Goal: Transaction & Acquisition: Obtain resource

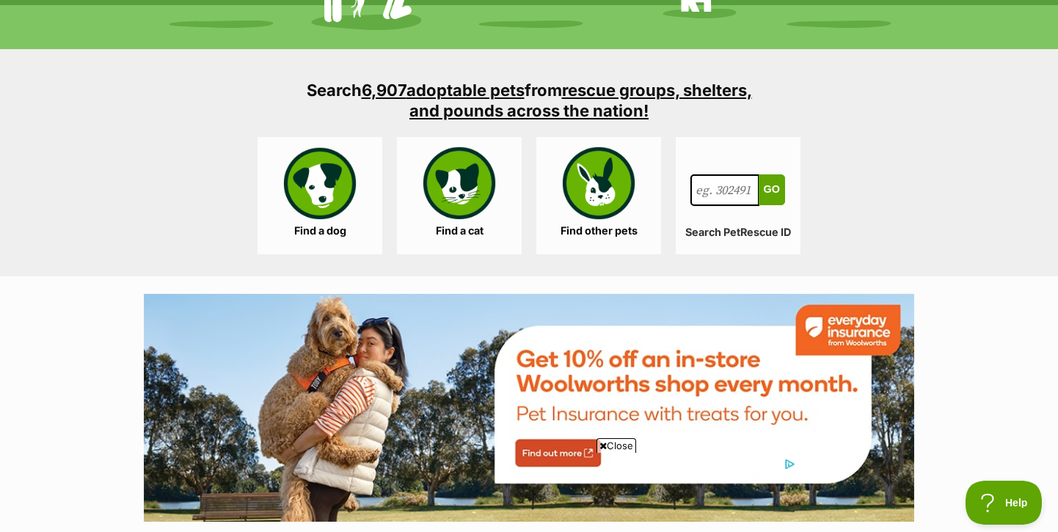
scroll to position [1334, 0]
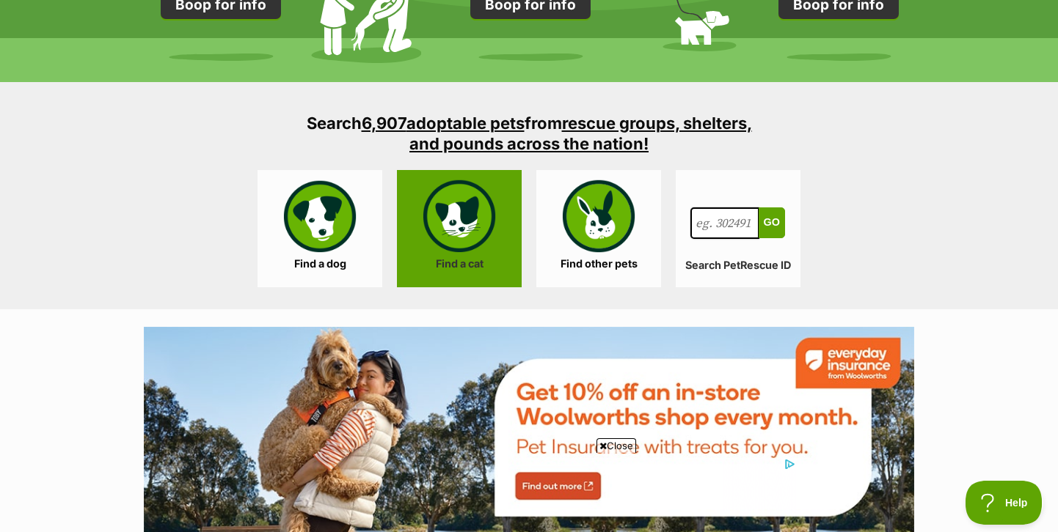
click at [449, 241] on link "Find a cat" at bounding box center [459, 228] width 125 height 117
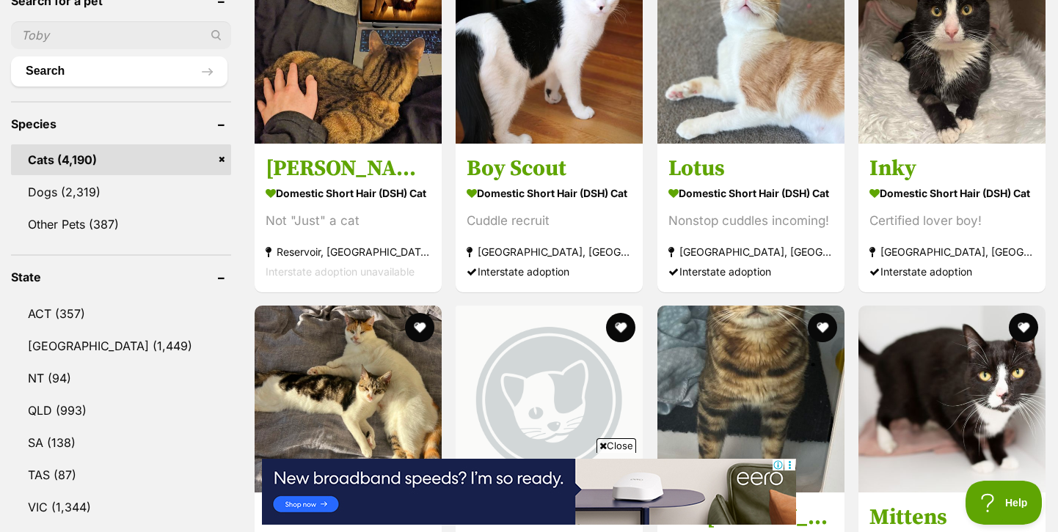
scroll to position [527, 0]
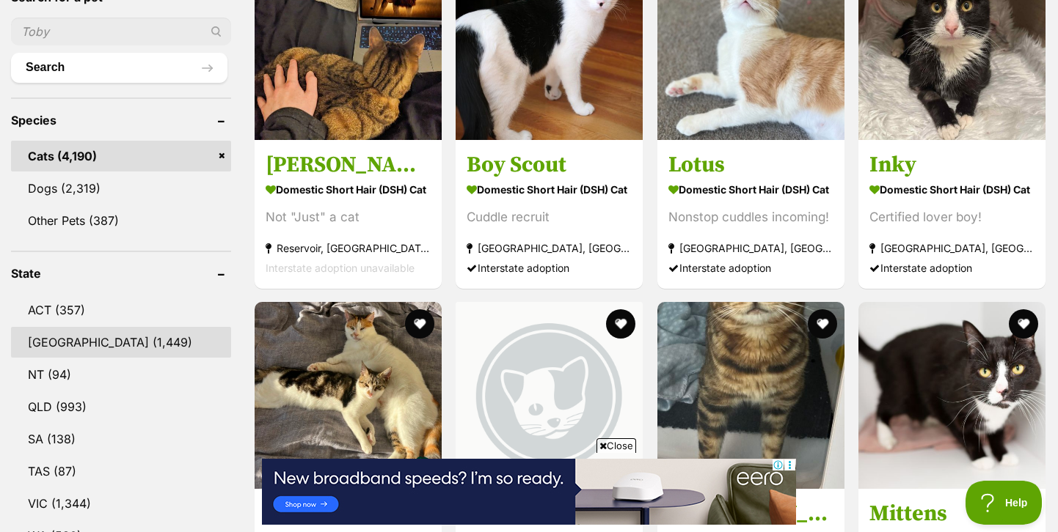
click at [120, 343] on link "NSW (1,449)" at bounding box center [121, 342] width 220 height 31
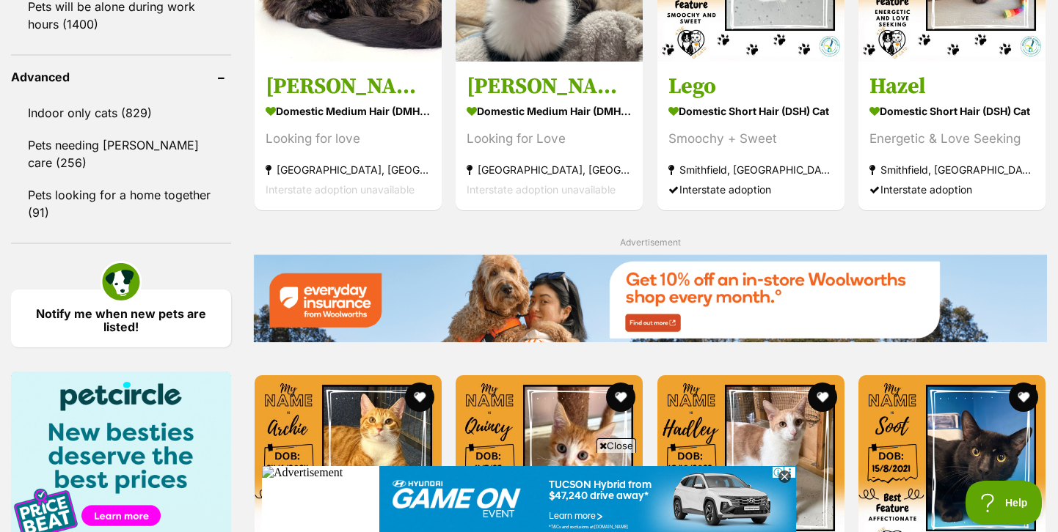
scroll to position [1908, 0]
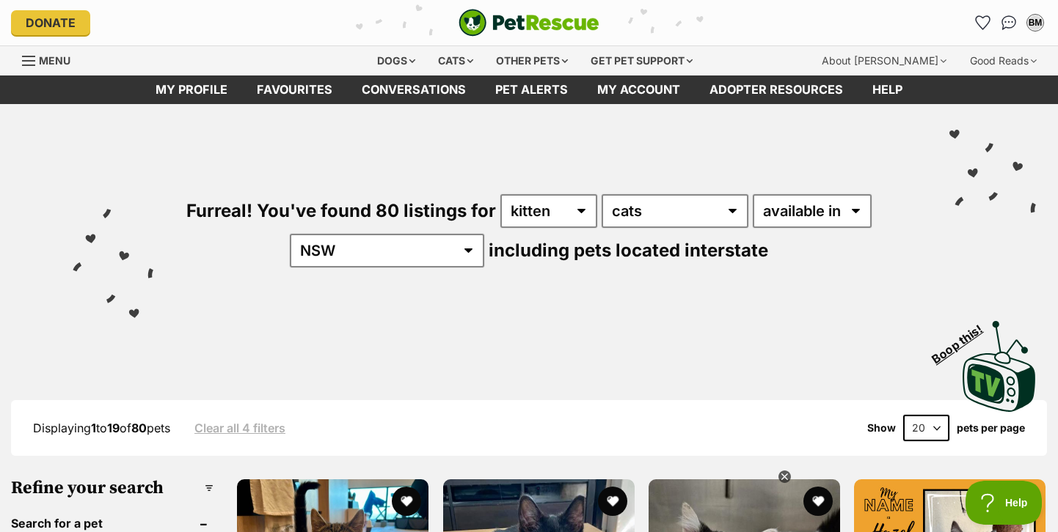
select select "60"
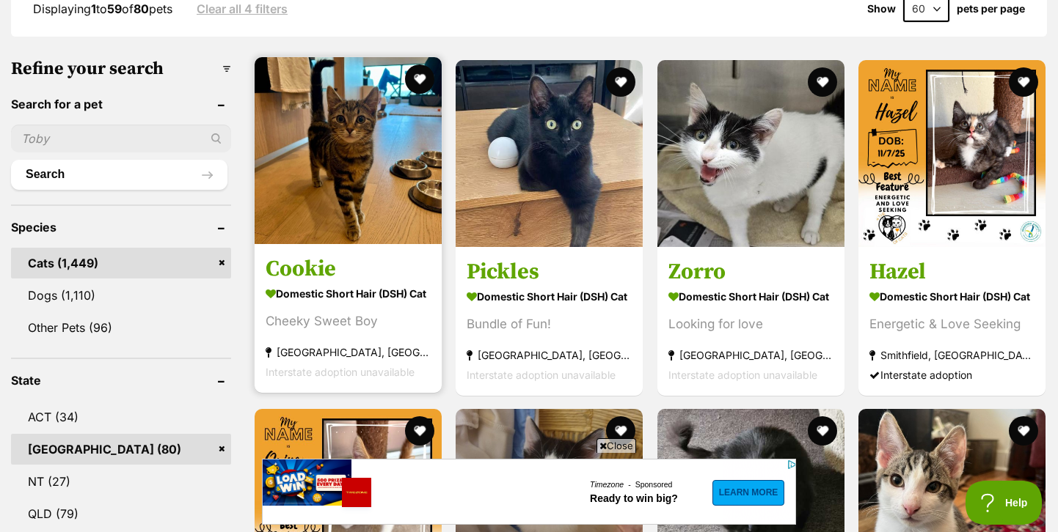
click at [335, 164] on img at bounding box center [348, 150] width 187 height 187
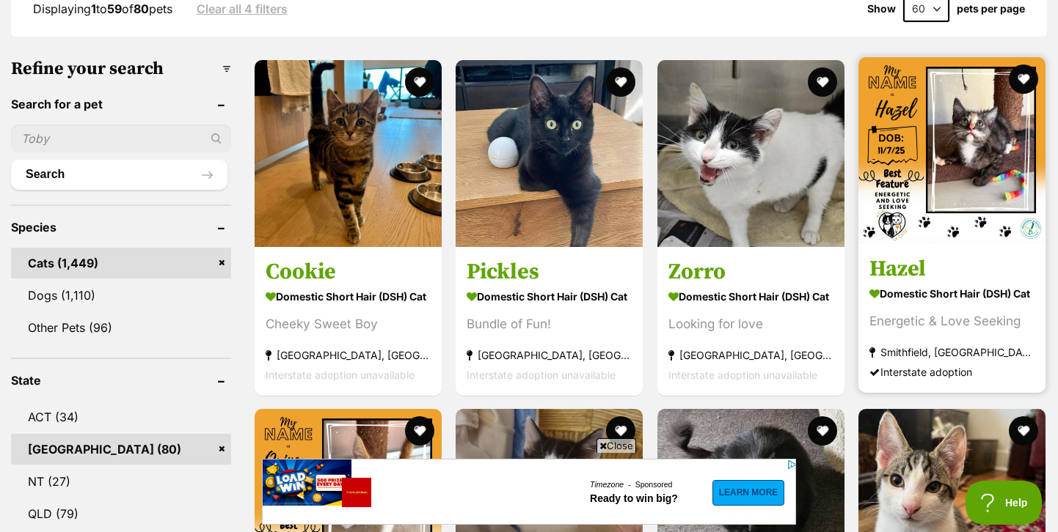
click at [920, 107] on img at bounding box center [951, 150] width 187 height 187
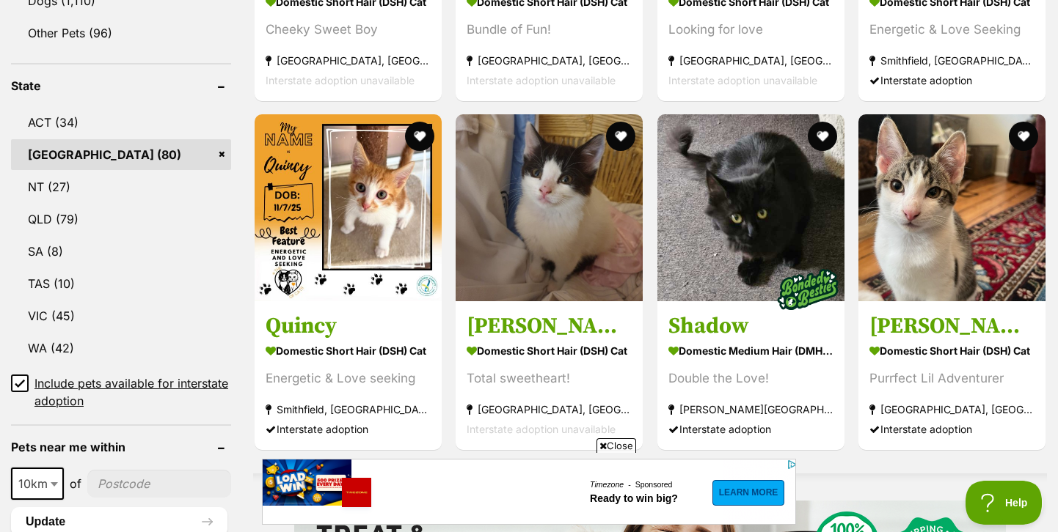
scroll to position [777, 0]
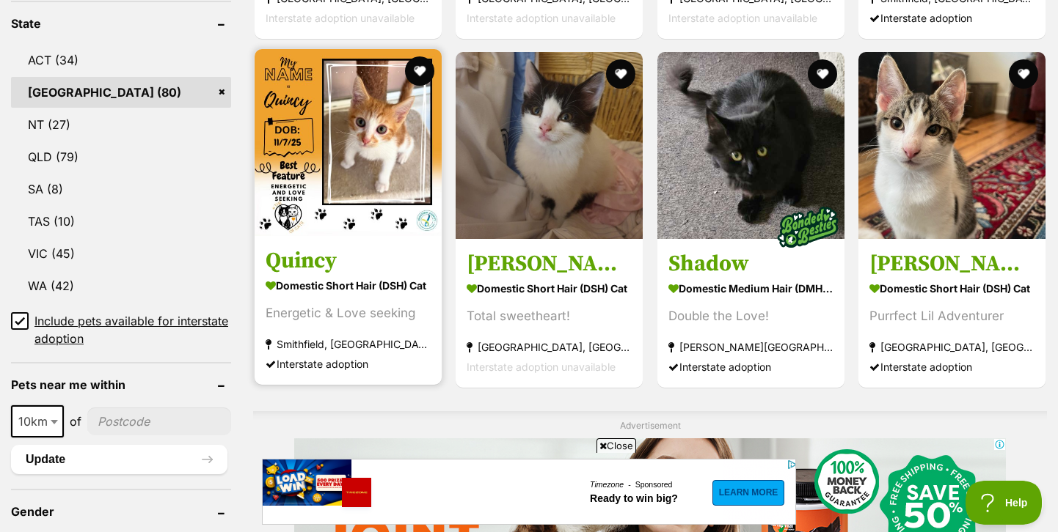
click at [361, 150] on img at bounding box center [348, 142] width 187 height 187
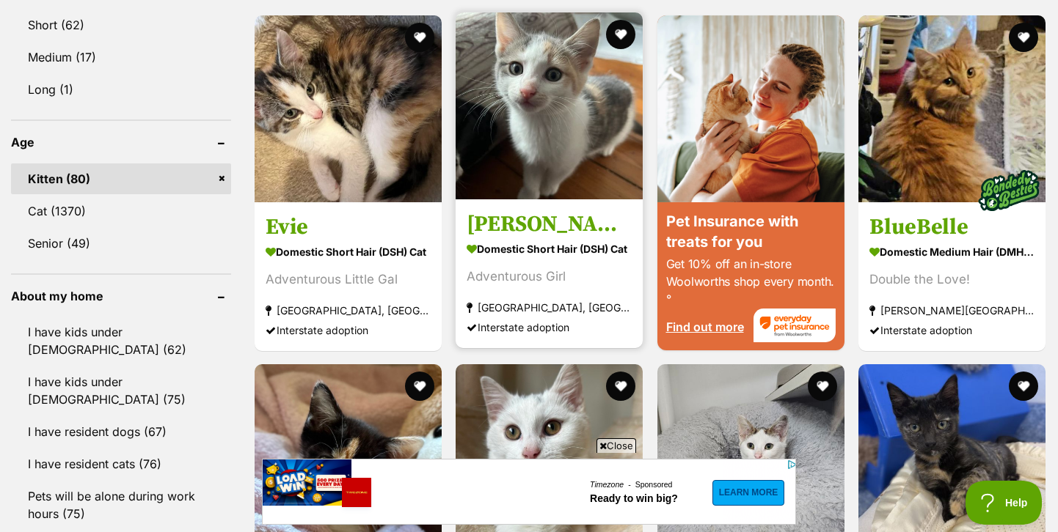
scroll to position [0, 0]
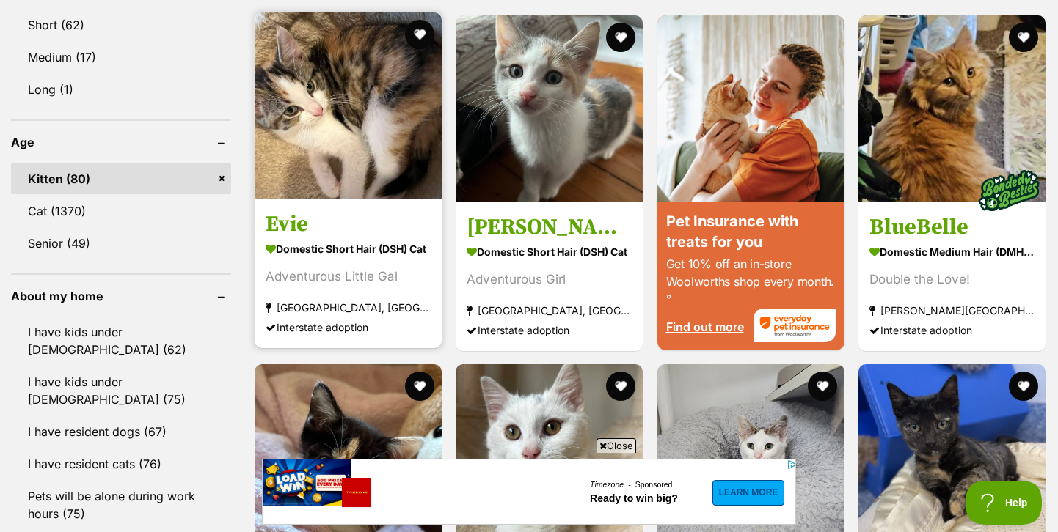
click at [357, 121] on img at bounding box center [348, 105] width 187 height 187
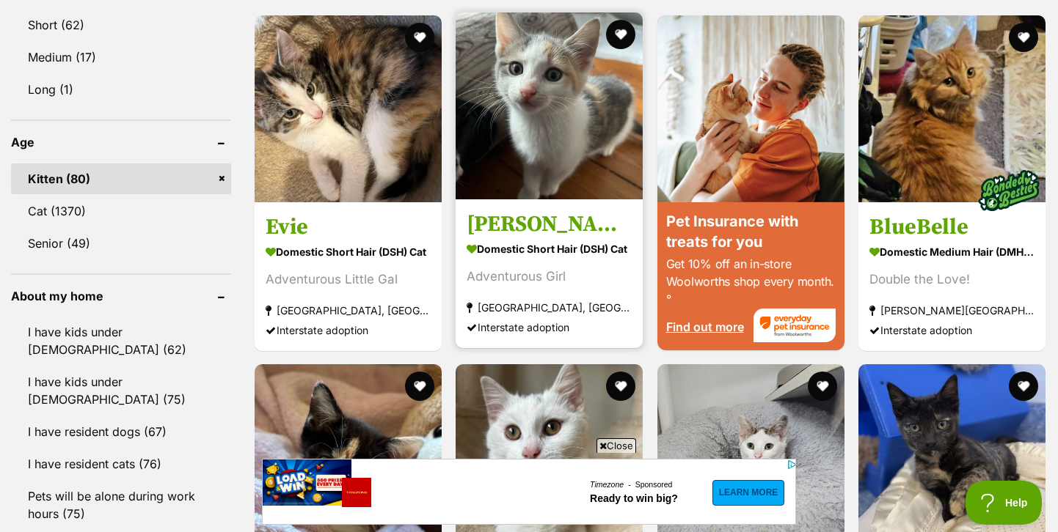
click at [523, 96] on img at bounding box center [548, 105] width 187 height 187
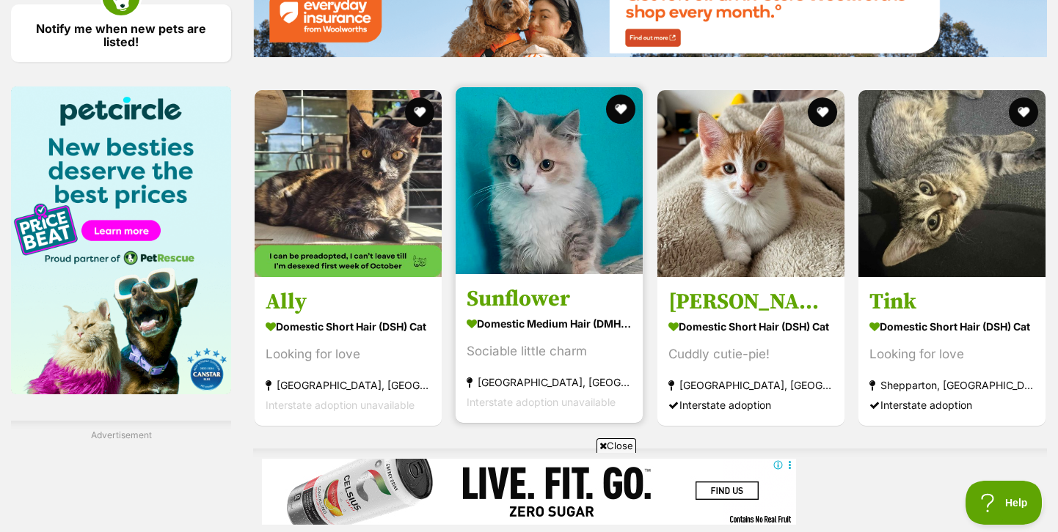
scroll to position [2200, 0]
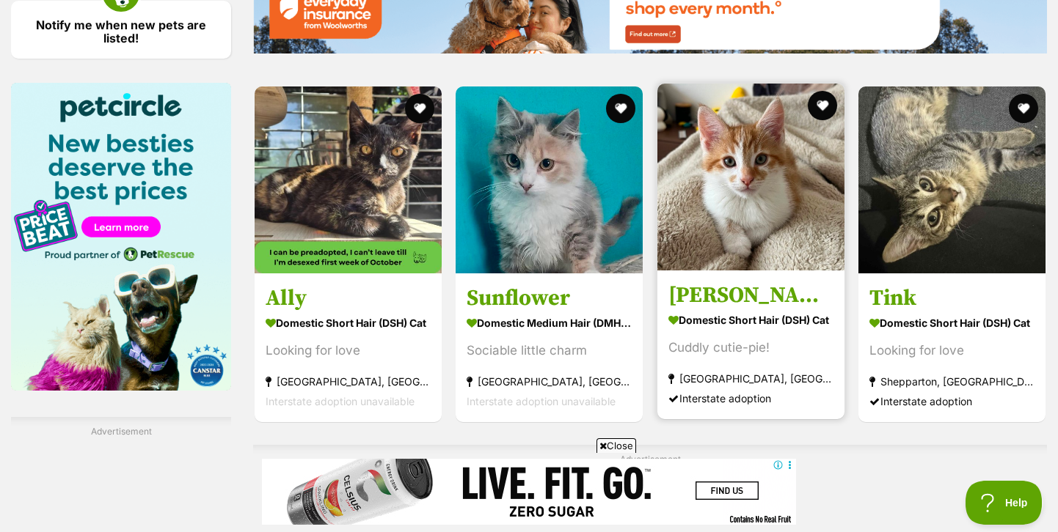
click at [705, 165] on img at bounding box center [750, 177] width 187 height 187
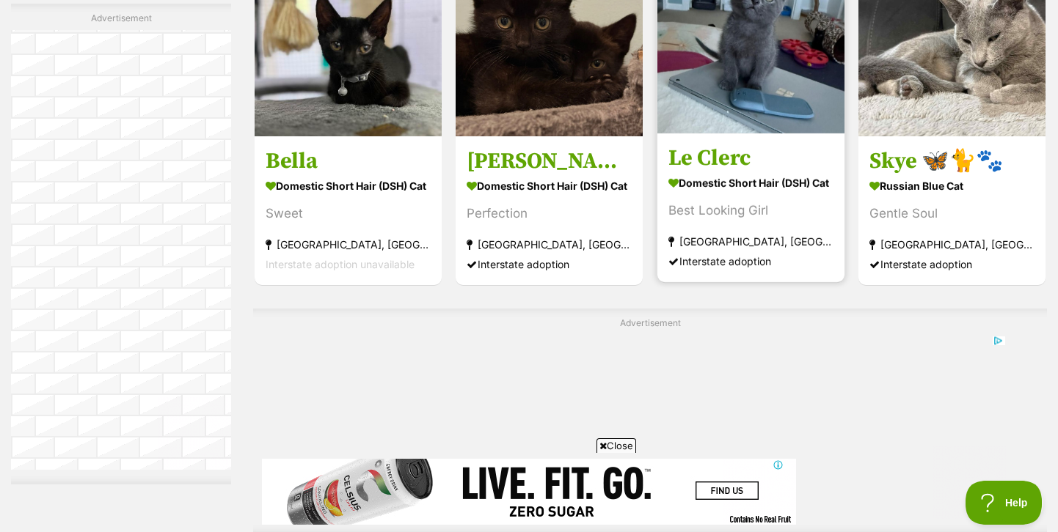
scroll to position [0, 0]
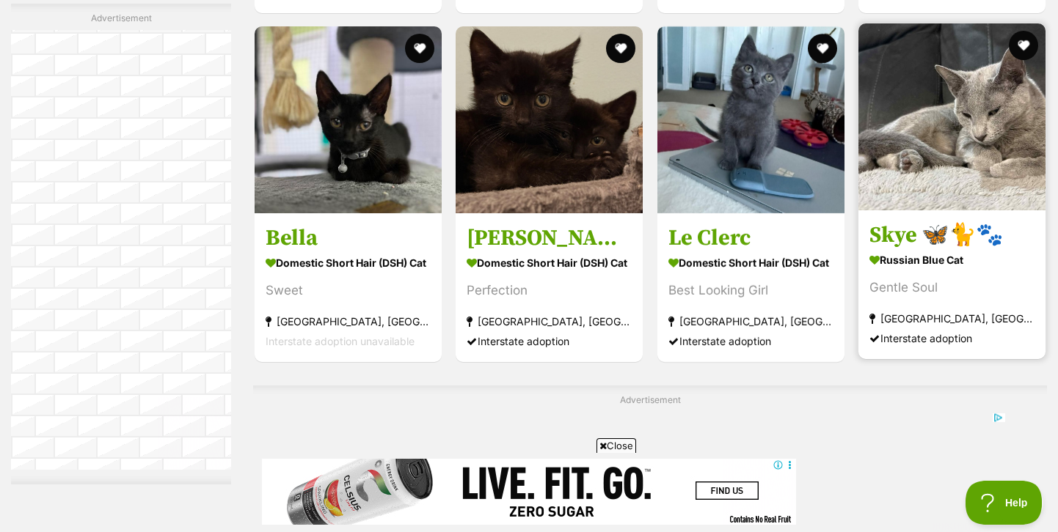
click at [984, 87] on img at bounding box center [951, 116] width 187 height 187
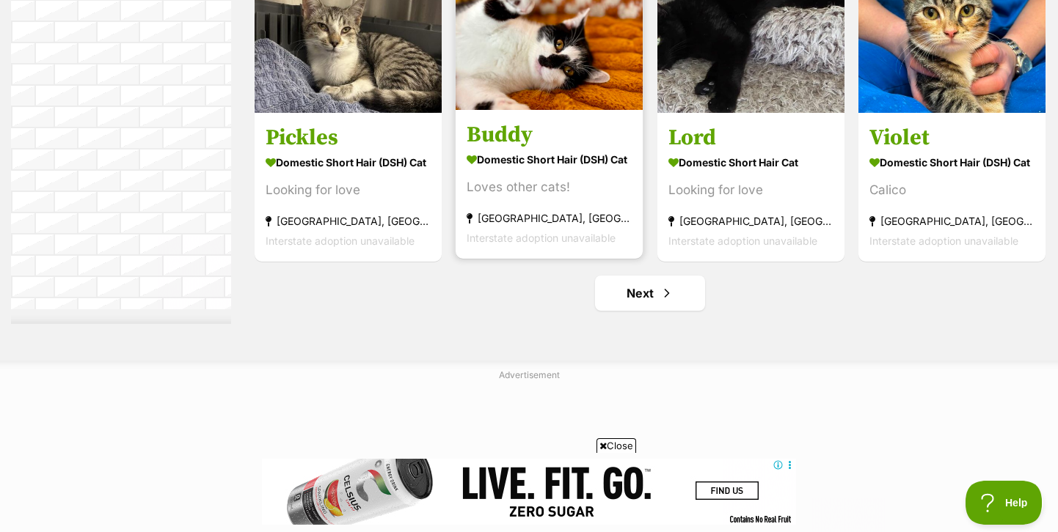
scroll to position [7757, 0]
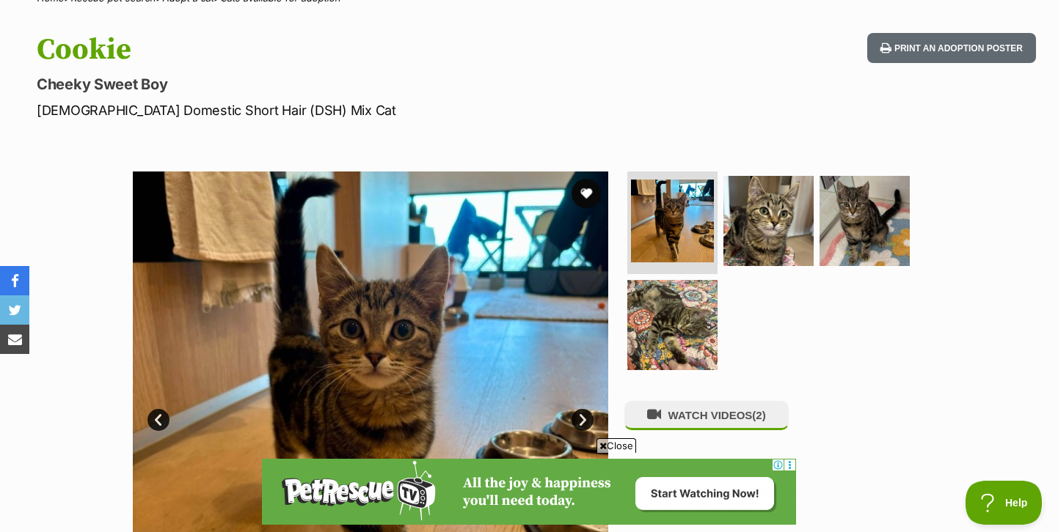
scroll to position [136, 0]
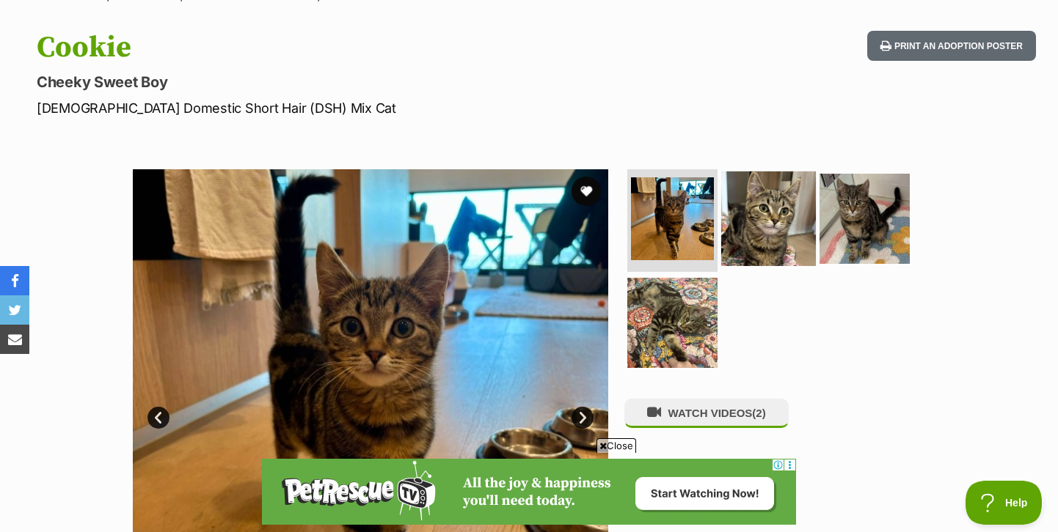
click at [772, 227] on img at bounding box center [768, 219] width 95 height 95
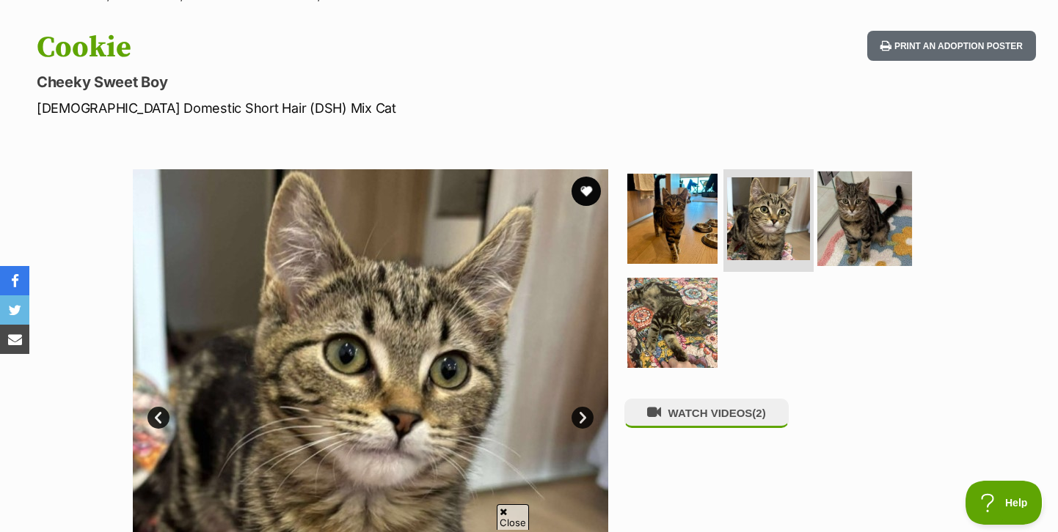
click at [852, 192] on img at bounding box center [864, 219] width 95 height 95
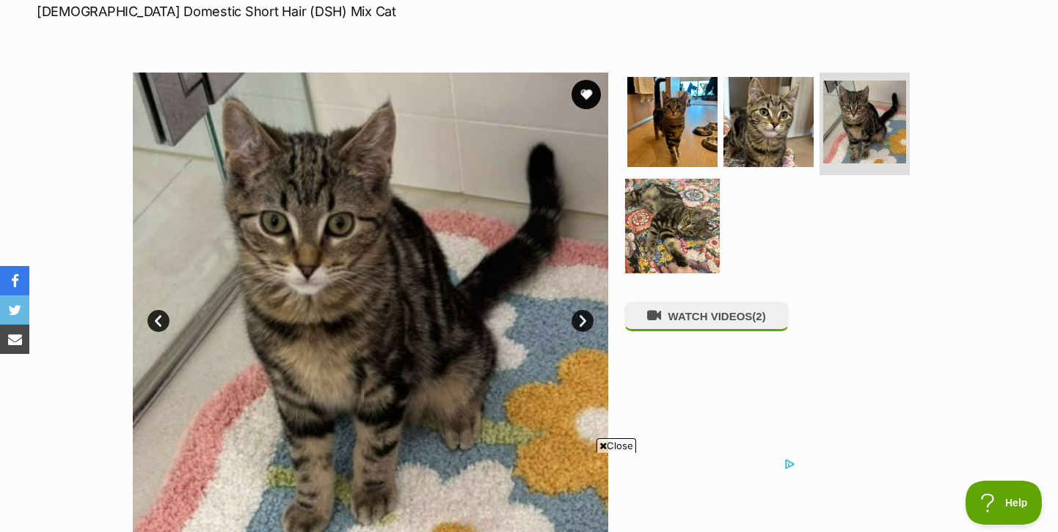
scroll to position [0, 0]
click at [629, 228] on img at bounding box center [672, 225] width 95 height 95
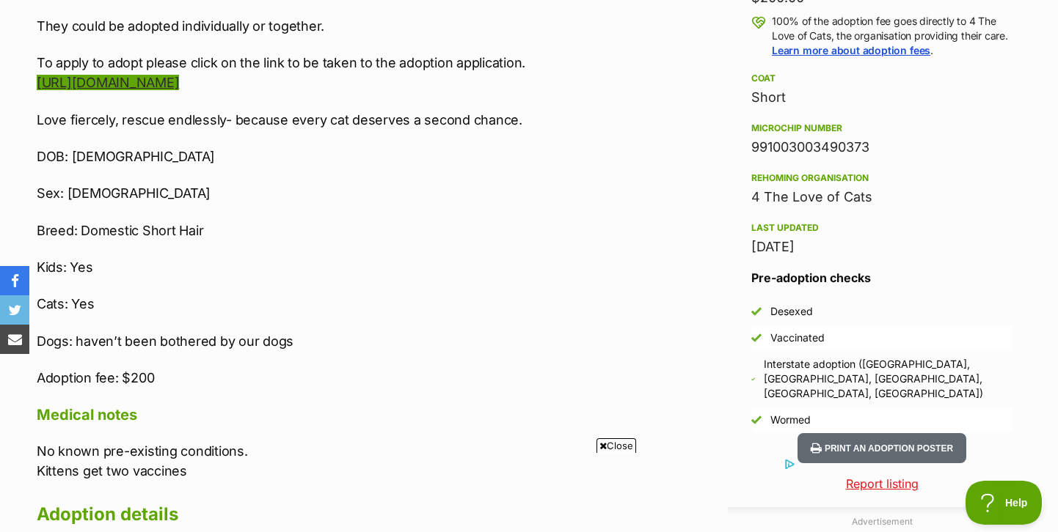
click at [179, 75] on link "[URL][DOMAIN_NAME]" at bounding box center [108, 82] width 142 height 15
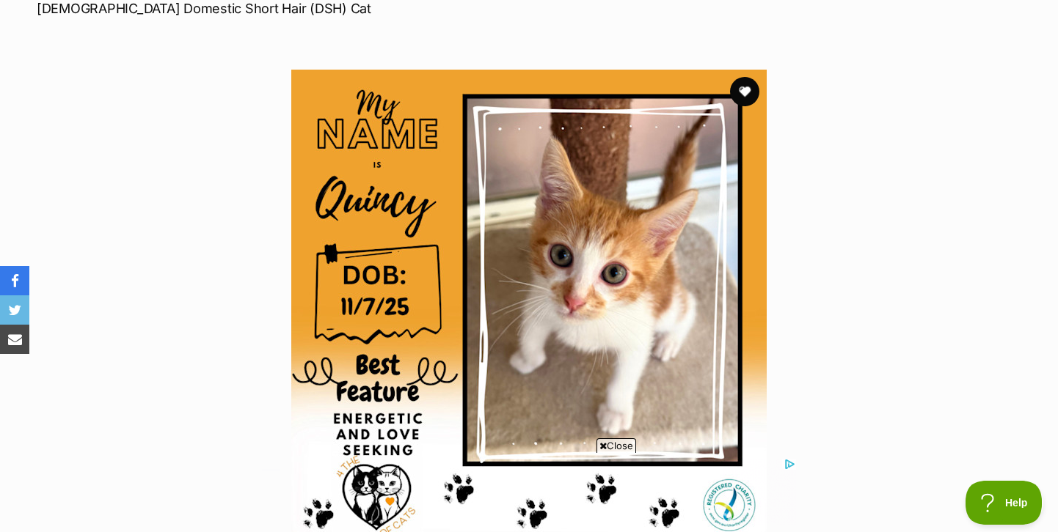
scroll to position [237, 0]
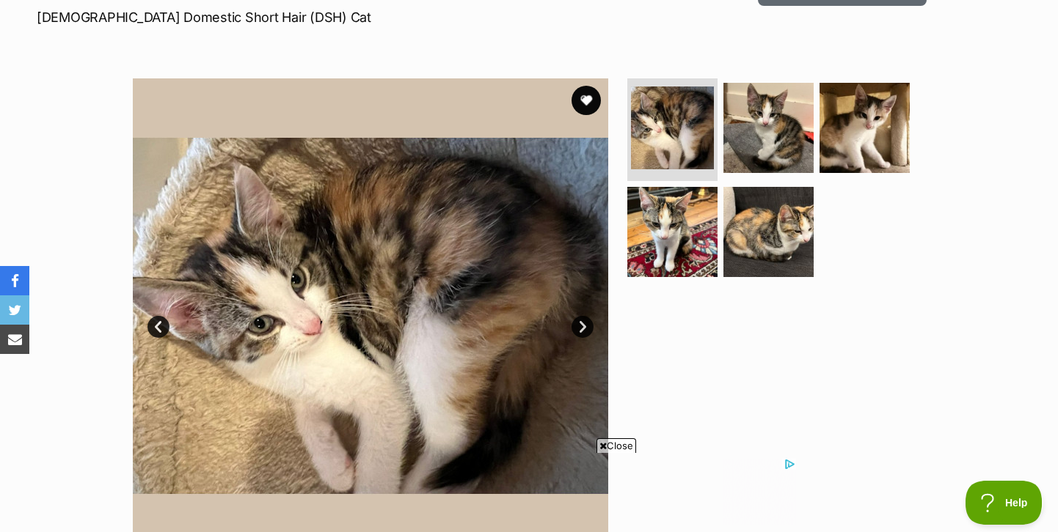
scroll to position [261, 0]
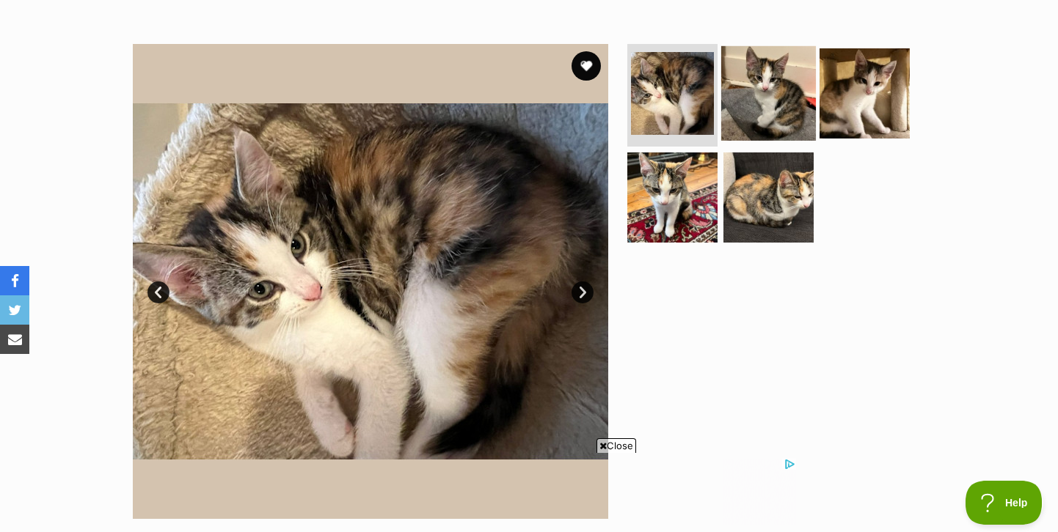
click at [755, 73] on img at bounding box center [768, 93] width 95 height 95
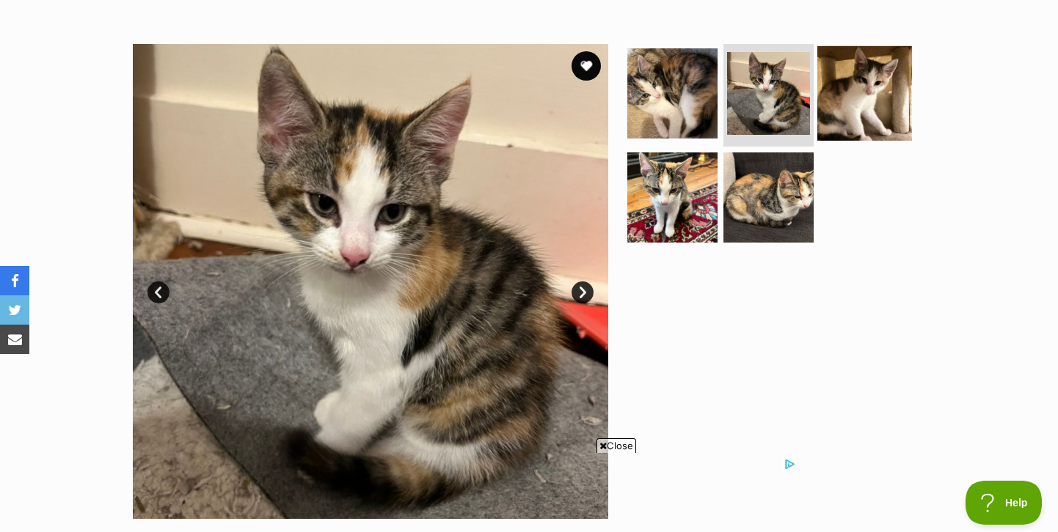
click at [859, 96] on img at bounding box center [864, 93] width 95 height 95
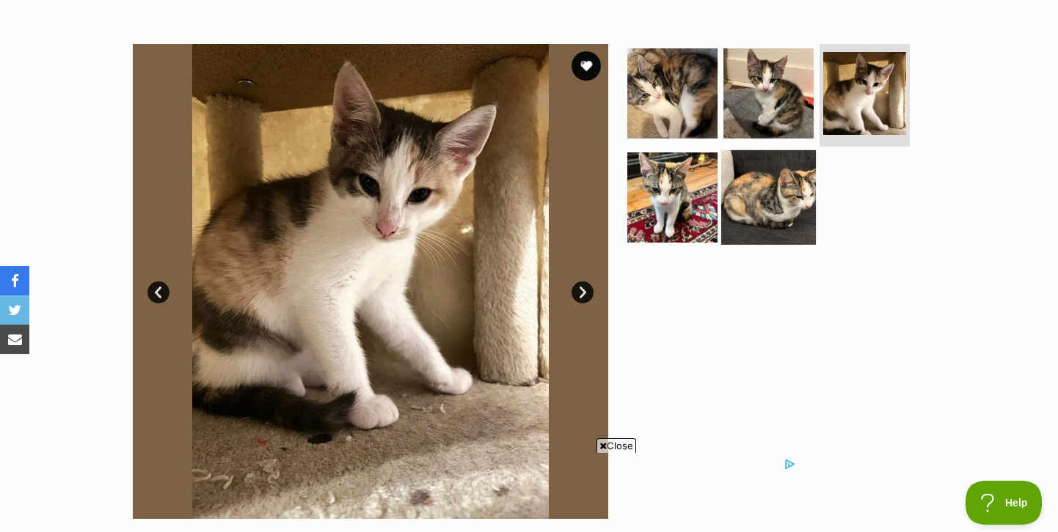
click at [775, 178] on img at bounding box center [768, 197] width 95 height 95
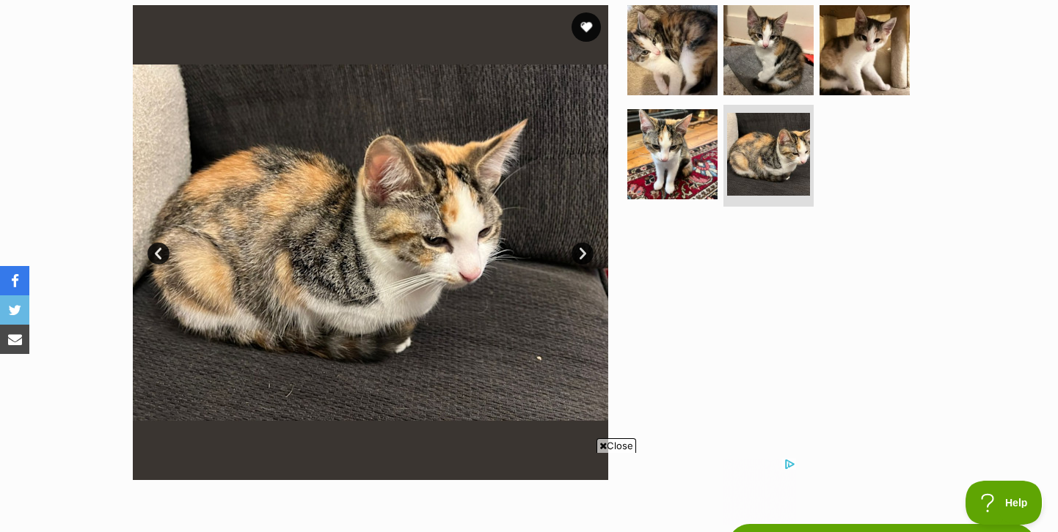
scroll to position [330, 0]
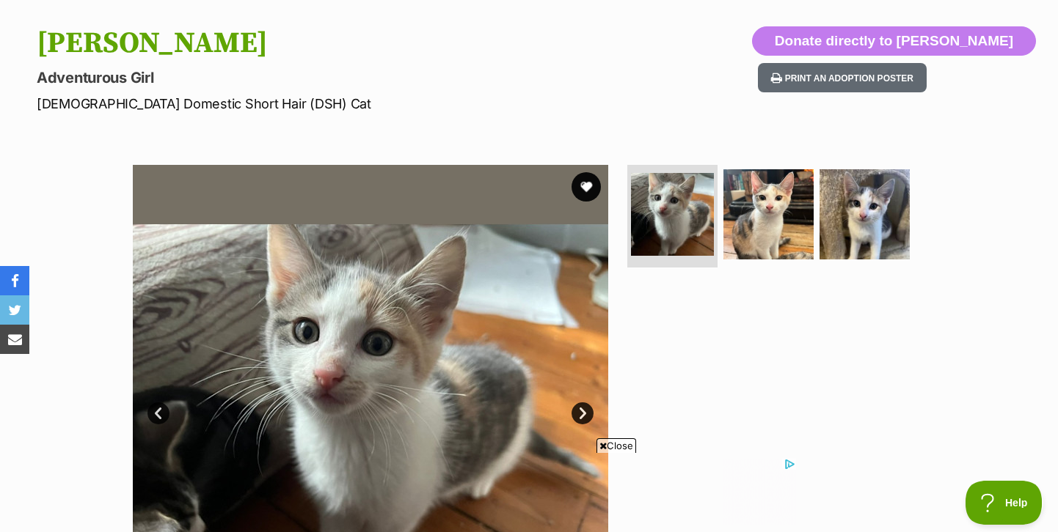
scroll to position [142, 0]
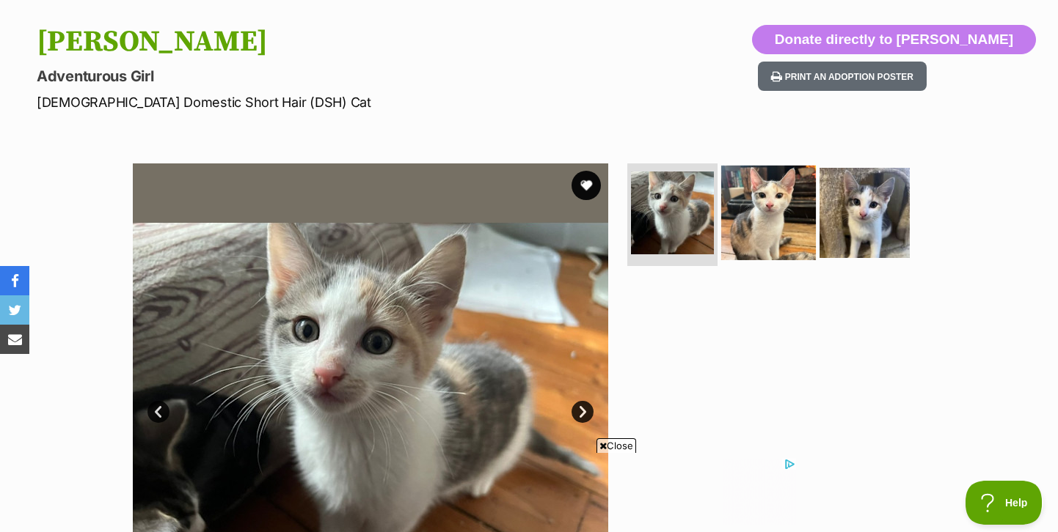
click at [758, 243] on img at bounding box center [768, 213] width 95 height 95
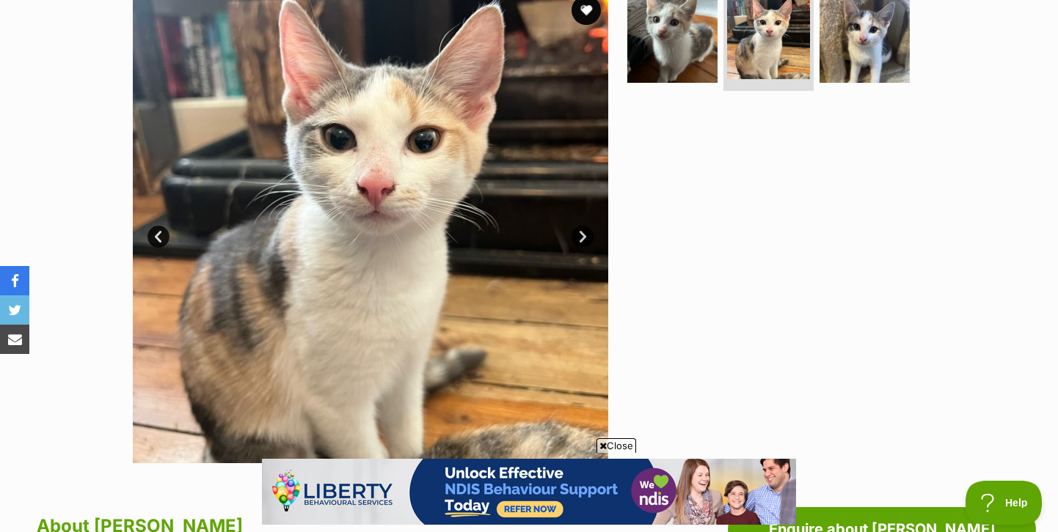
scroll to position [339, 0]
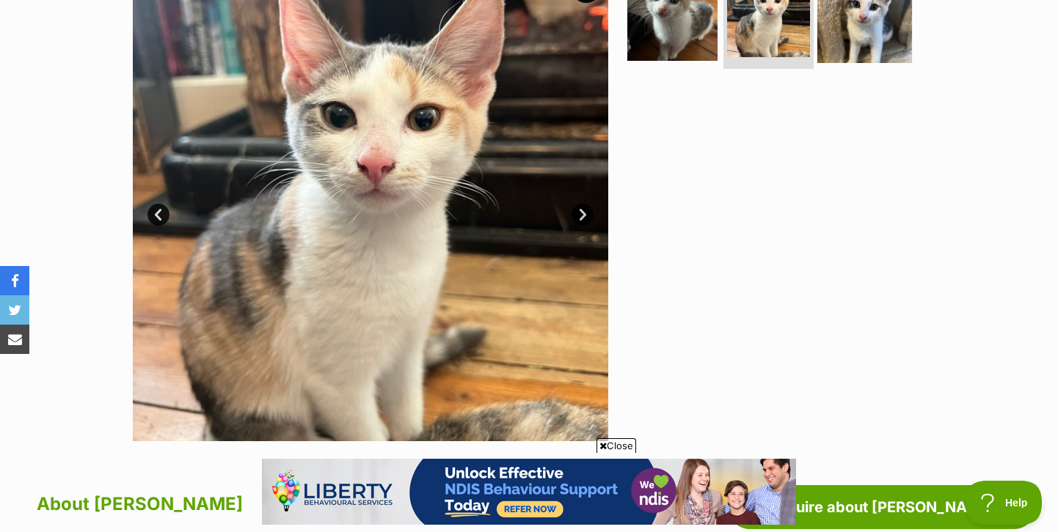
click at [882, 45] on img at bounding box center [864, 15] width 95 height 95
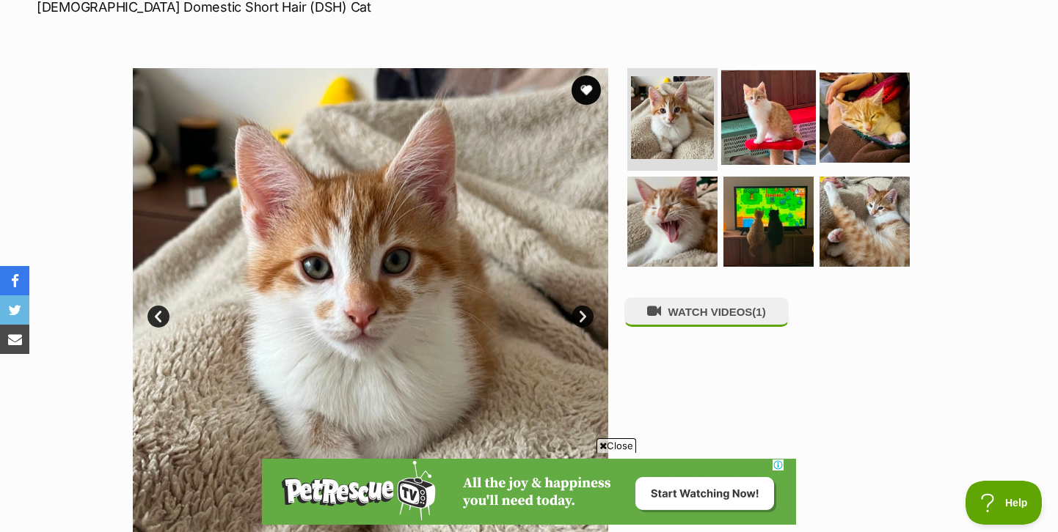
click at [780, 118] on img at bounding box center [768, 117] width 95 height 95
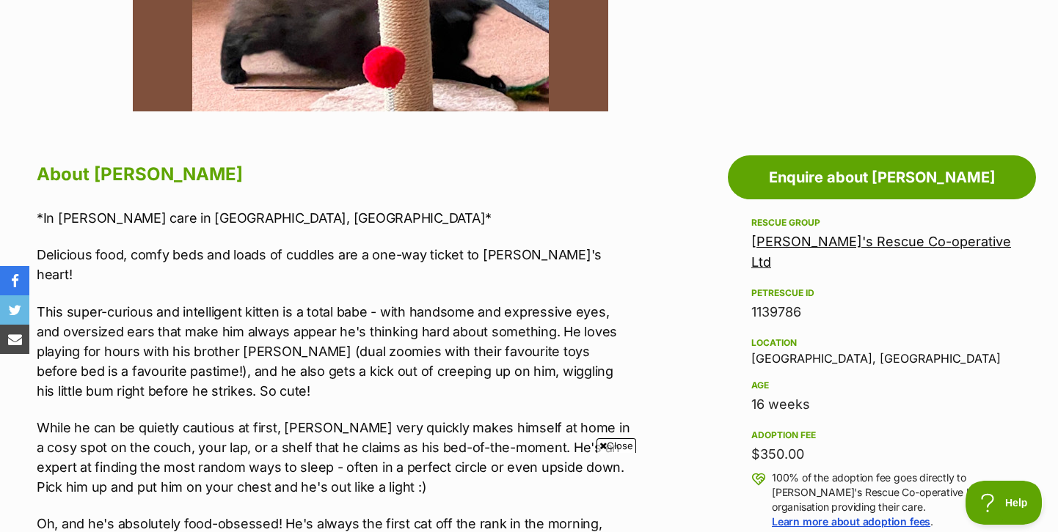
scroll to position [700, 0]
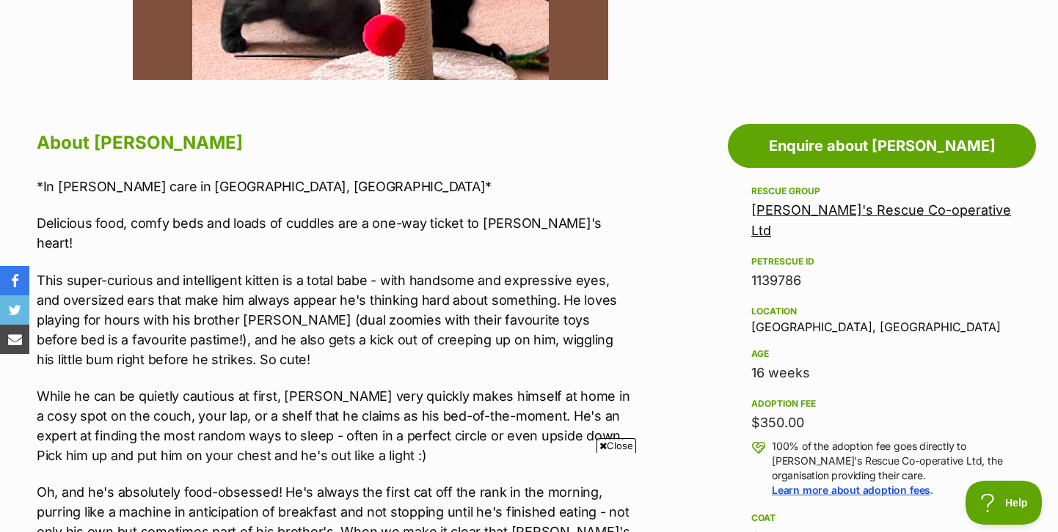
click at [823, 209] on link "Maggie's Rescue Co-operative Ltd" at bounding box center [881, 220] width 260 height 36
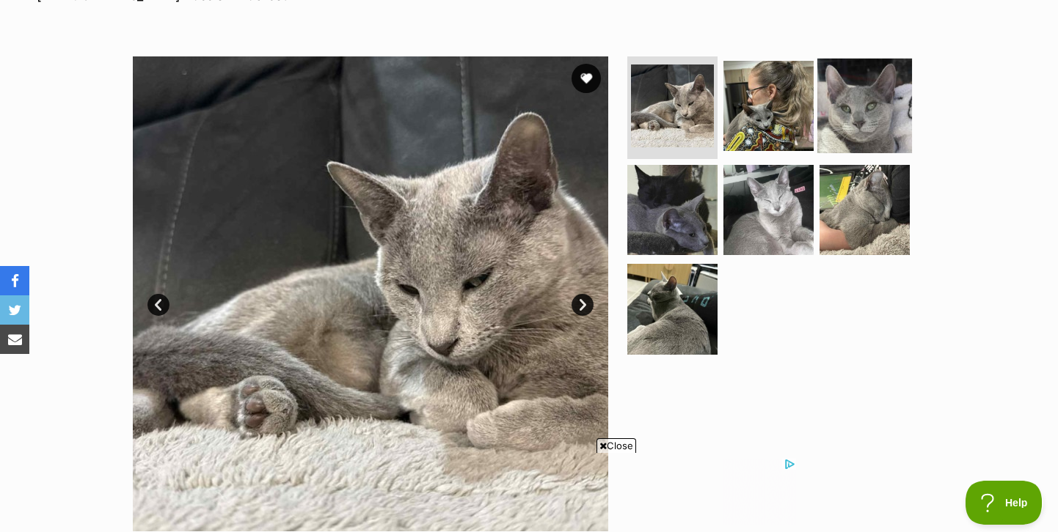
click at [856, 125] on img at bounding box center [864, 106] width 95 height 95
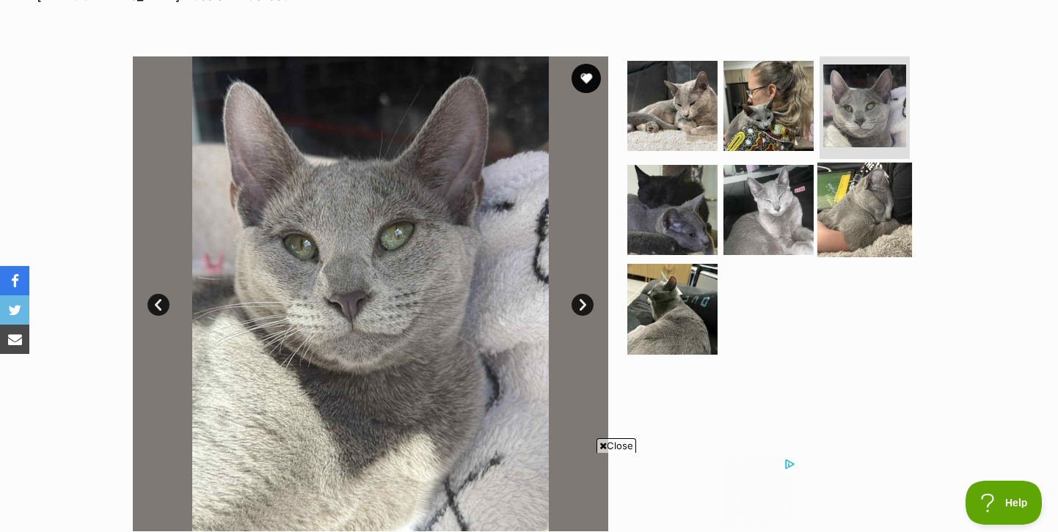
click at [862, 191] on img at bounding box center [864, 209] width 95 height 95
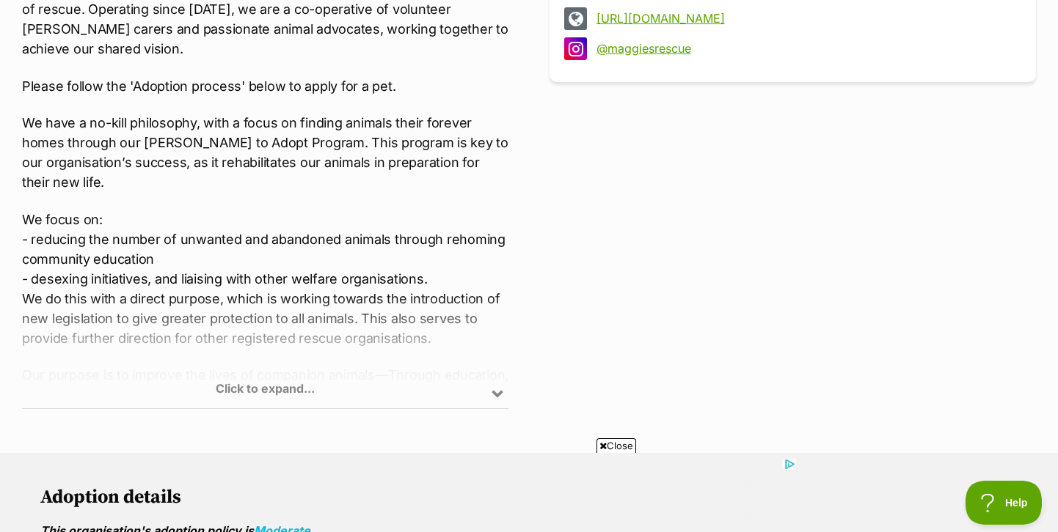
click at [258, 387] on div "Click to expand..." at bounding box center [265, 351] width 486 height 114
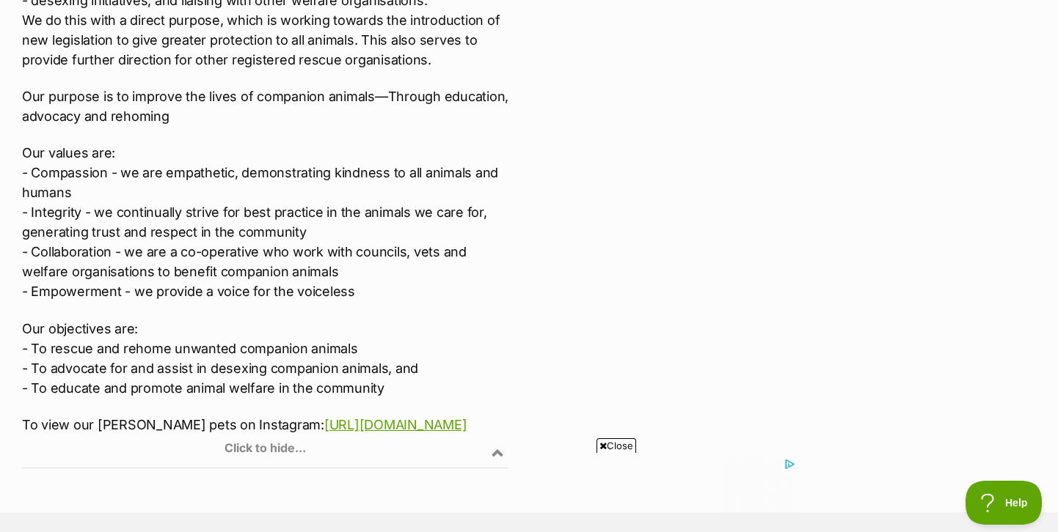
scroll to position [943, 0]
